Goal: Information Seeking & Learning: Learn about a topic

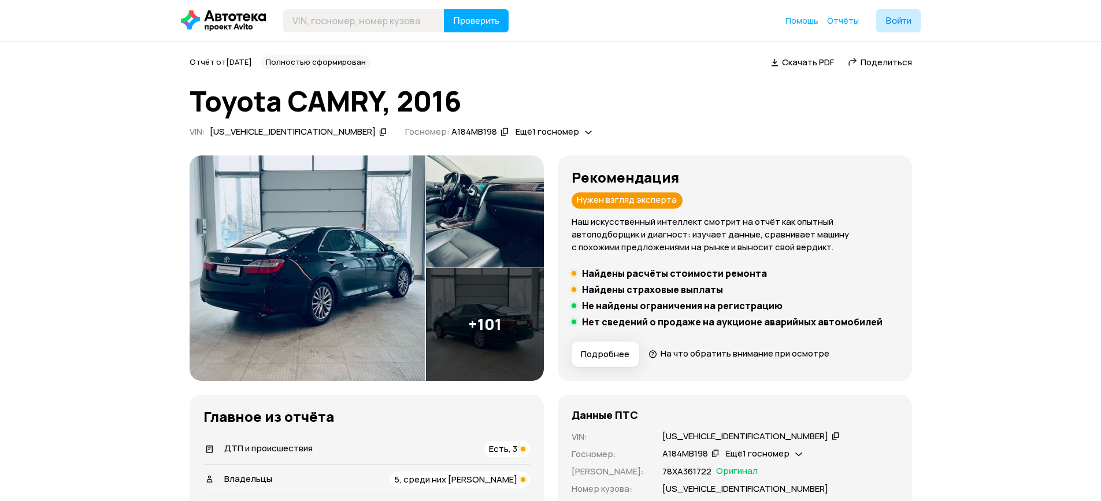
click at [343, 292] on img at bounding box center [307, 267] width 236 height 225
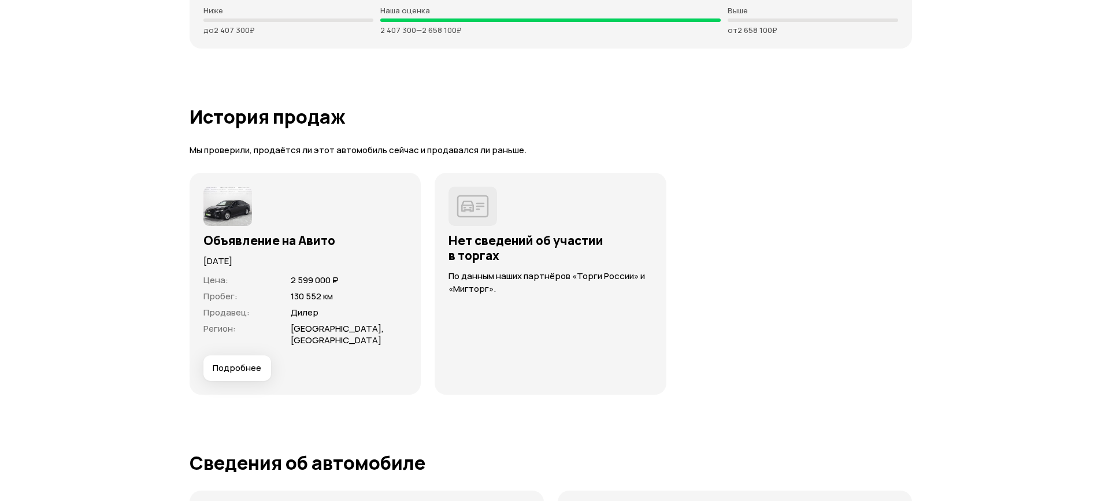
scroll to position [2600, 0]
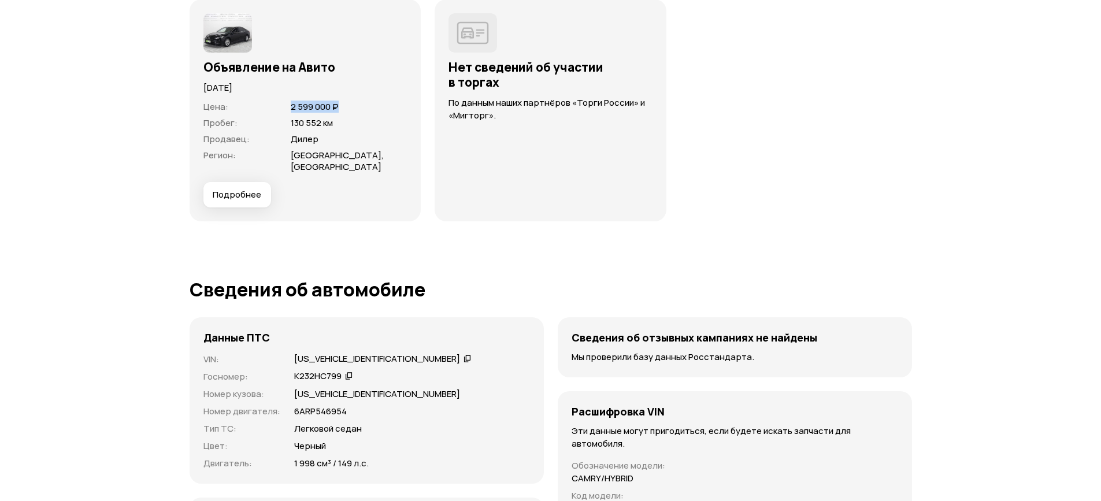
drag, startPoint x: 284, startPoint y: 106, endPoint x: 352, endPoint y: 109, distance: 68.3
click at [347, 109] on div "Цена : 2 599 000 ₽" at bounding box center [305, 107] width 204 height 12
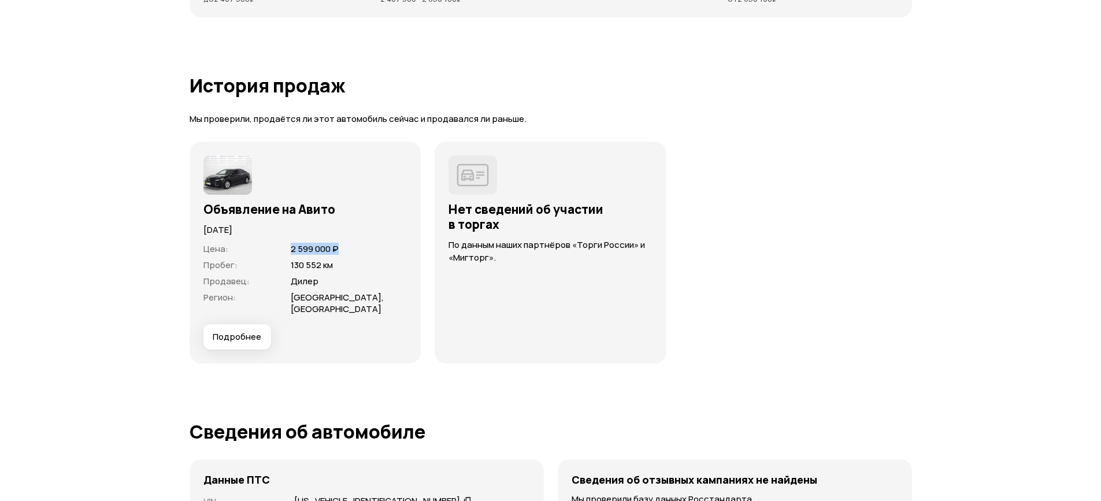
scroll to position [2311, 0]
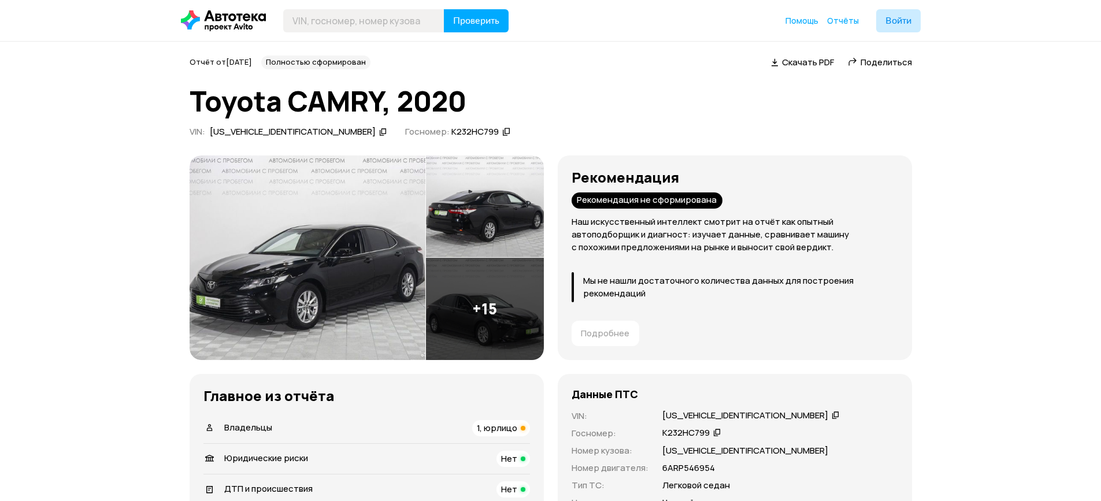
click at [328, 249] on img at bounding box center [307, 257] width 236 height 205
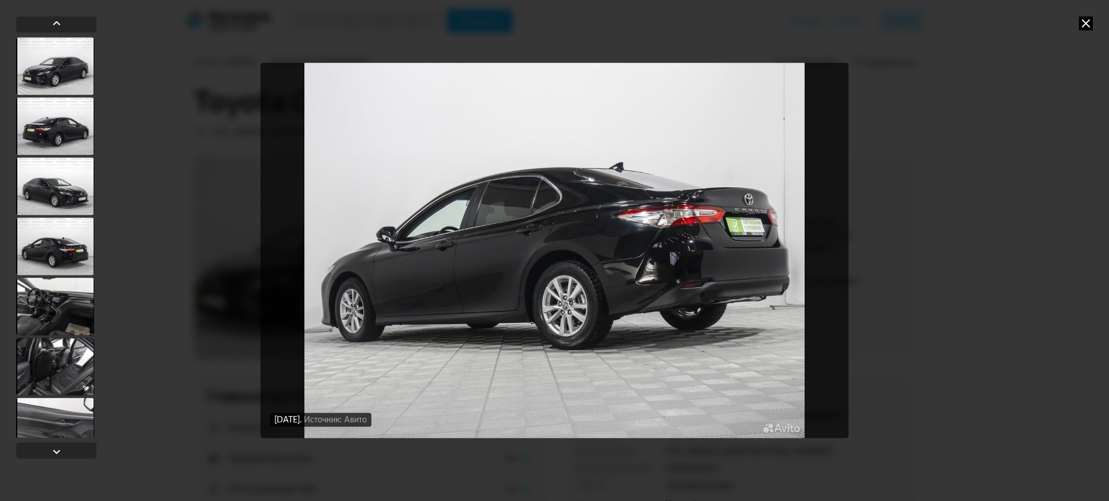
click at [989, 199] on div "[DATE] Источник: Авито [DATE] Источник: Авито [DATE] Источник: Авито [DATE] Ист…" at bounding box center [554, 250] width 1109 height 501
click at [1085, 25] on icon at bounding box center [1086, 23] width 14 height 14
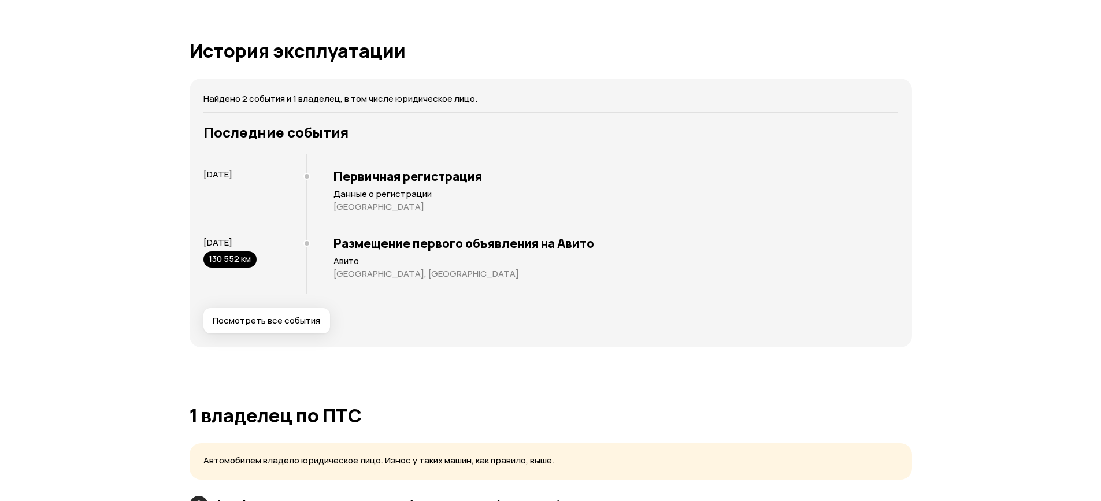
scroll to position [1560, 0]
